Goal: Task Accomplishment & Management: Manage account settings

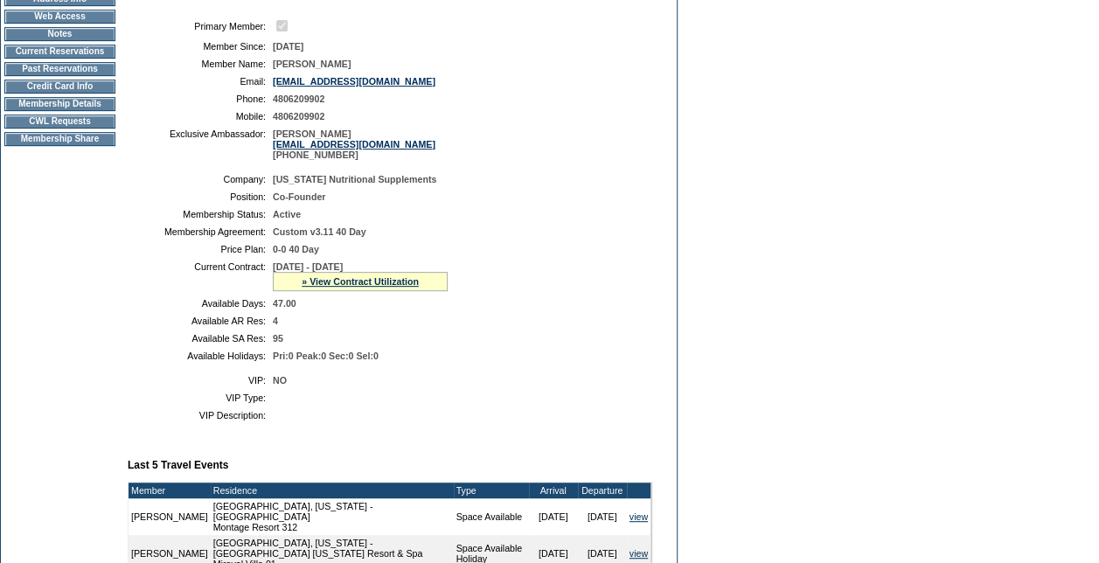
scroll to position [262, 0]
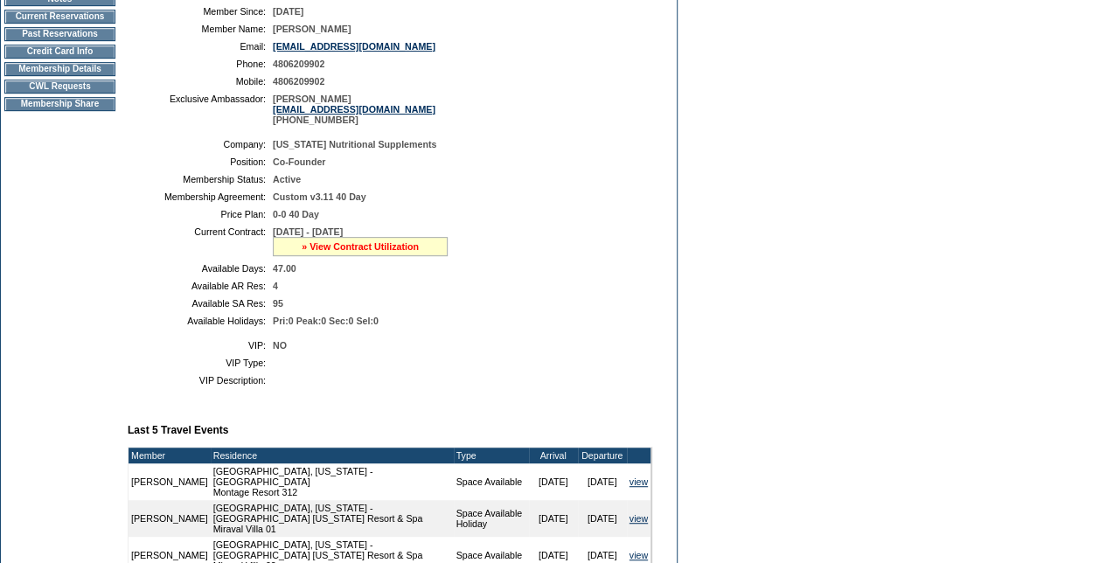
click at [395, 252] on link "» View Contract Utilization" at bounding box center [360, 246] width 117 height 10
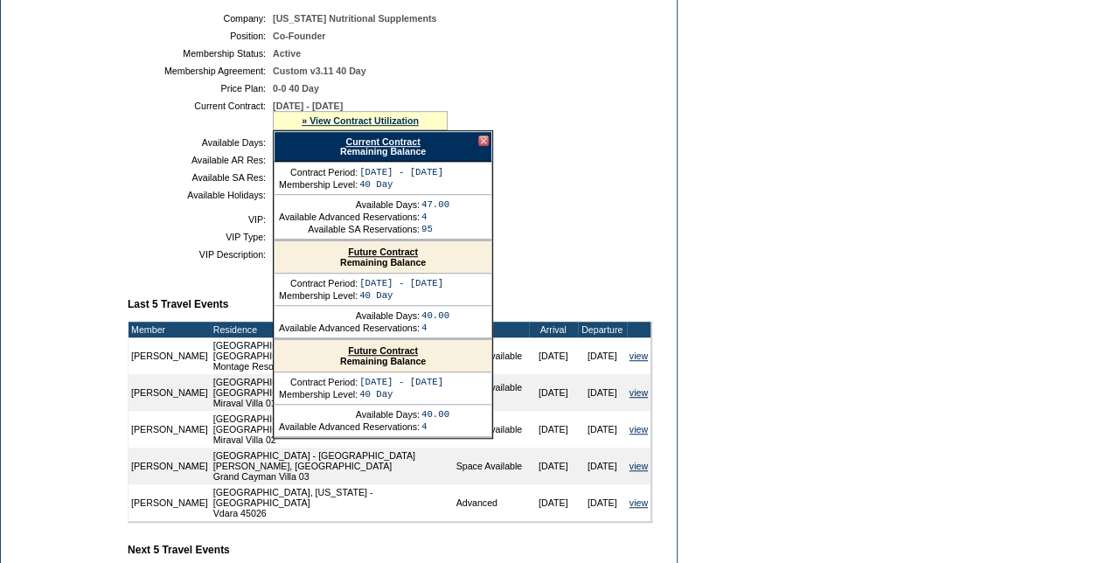
scroll to position [350, 0]
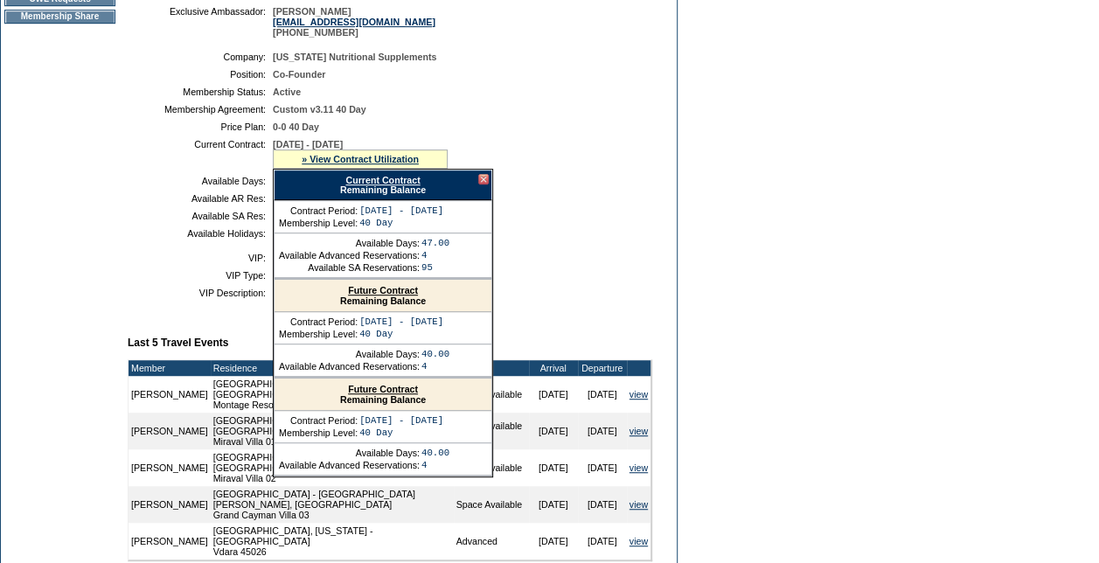
click at [875, 314] on form "Follow Us ::" at bounding box center [549, 301] width 1099 height 1303
click at [397, 296] on link "Future Contract" at bounding box center [383, 290] width 70 height 10
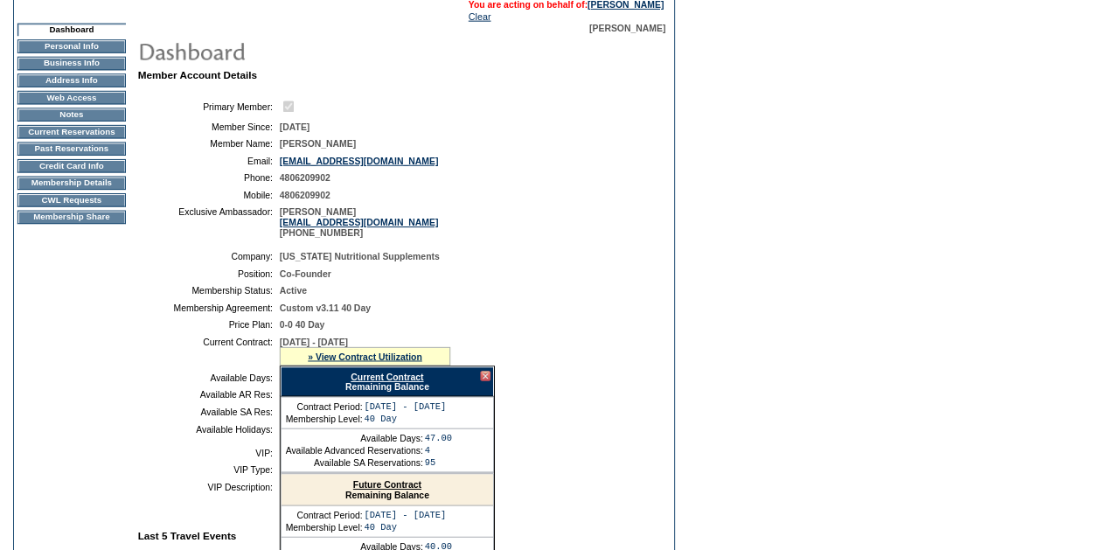
scroll to position [0, 0]
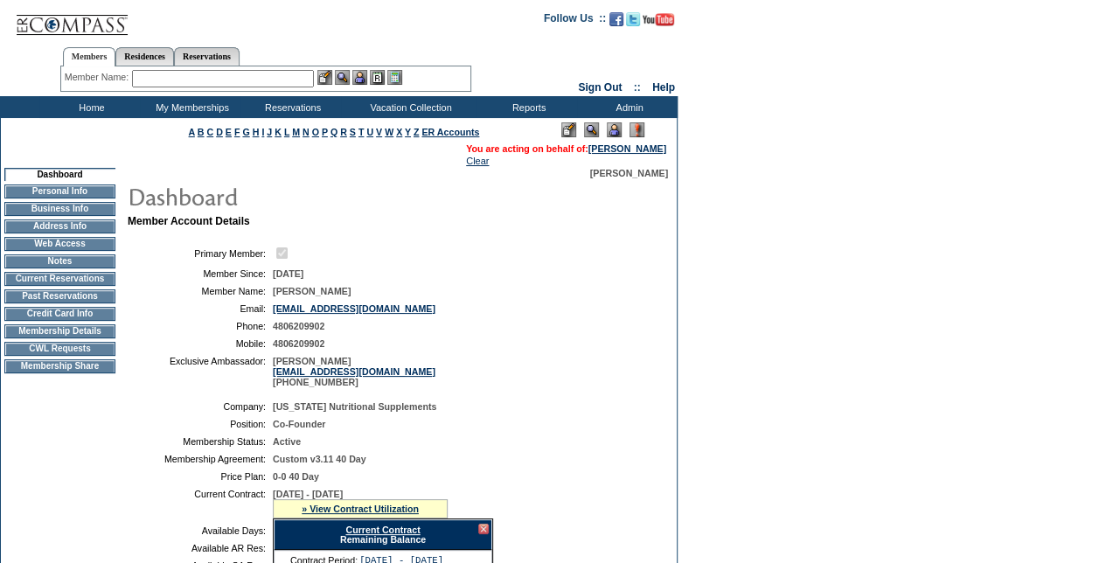
click at [251, 73] on input "text" at bounding box center [223, 78] width 182 height 17
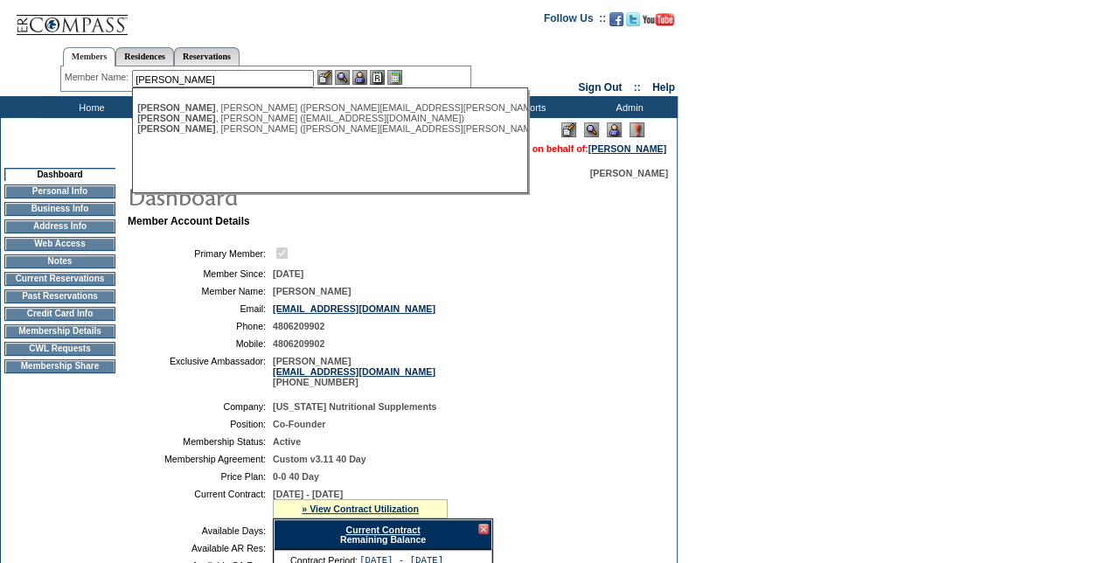
type input "[PERSON_NAME]"
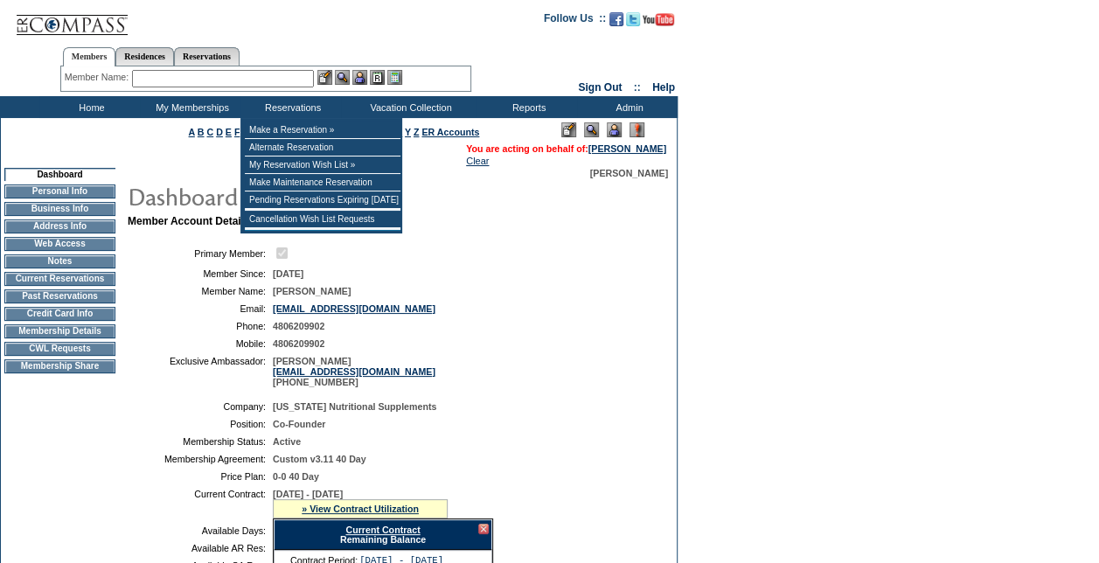
click at [289, 74] on input "text" at bounding box center [223, 78] width 182 height 17
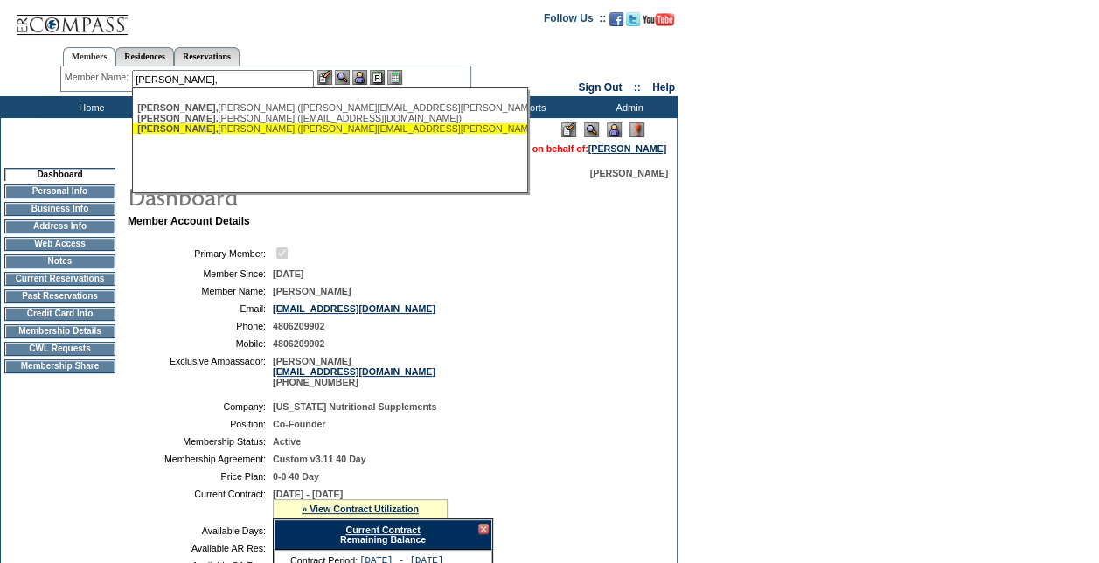
click at [269, 134] on div "[PERSON_NAME] ([PERSON_NAME][EMAIL_ADDRESS][PERSON_NAME][DOMAIN_NAME])" at bounding box center [329, 128] width 385 height 10
type input "[PERSON_NAME] ([PERSON_NAME][EMAIL_ADDRESS][PERSON_NAME][DOMAIN_NAME])"
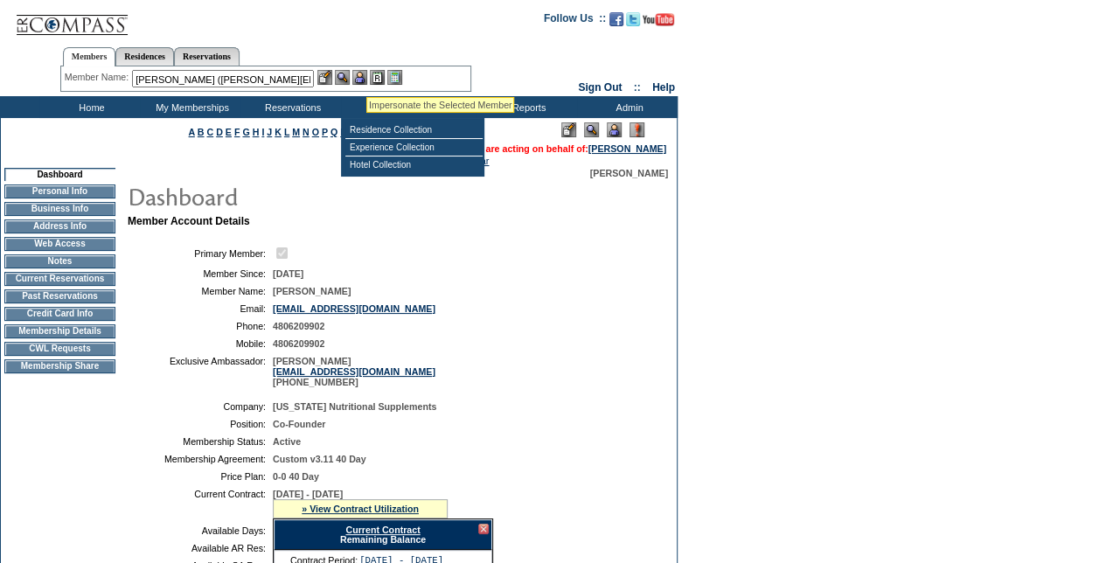
click at [366, 76] on img at bounding box center [359, 77] width 15 height 15
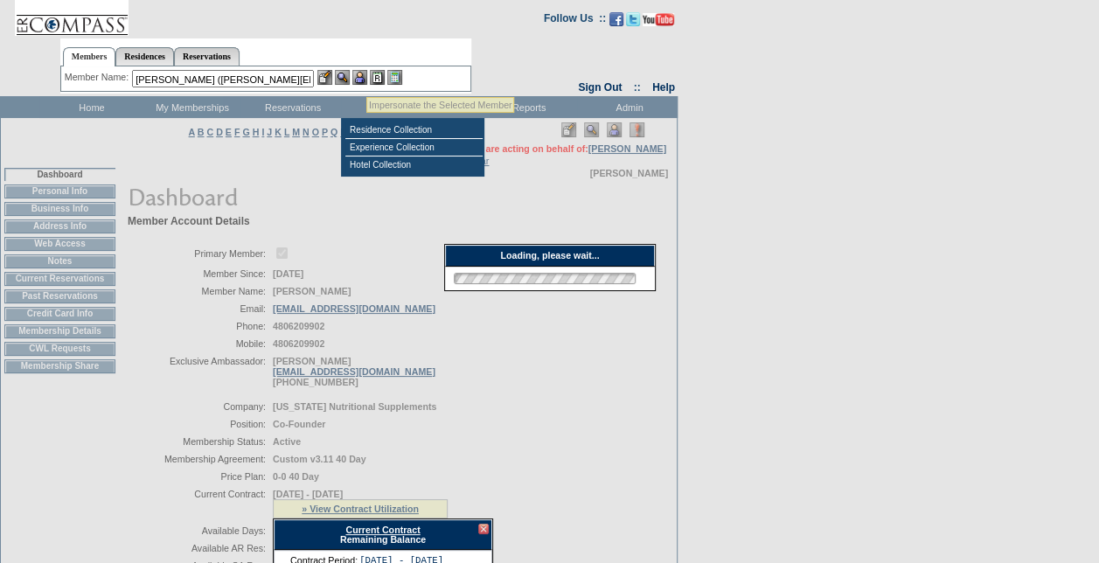
click at [343, 76] on img at bounding box center [342, 77] width 15 height 15
